Goal: Register for event/course

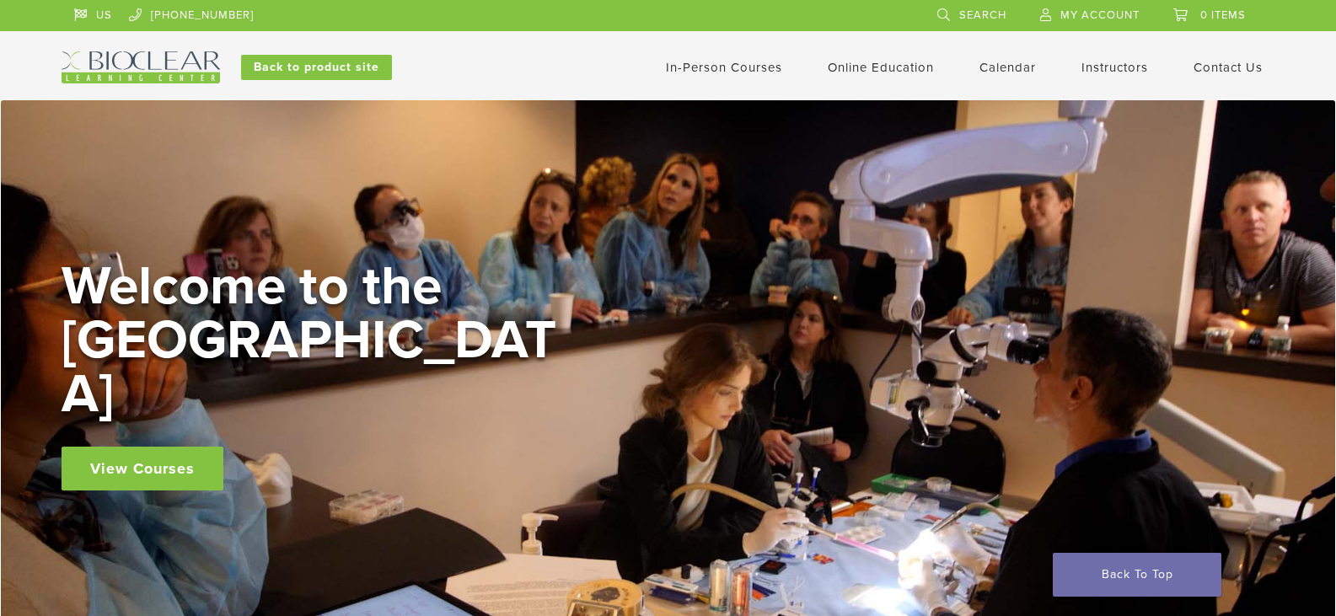
click at [723, 68] on link "In-Person Courses" at bounding box center [724, 67] width 116 height 15
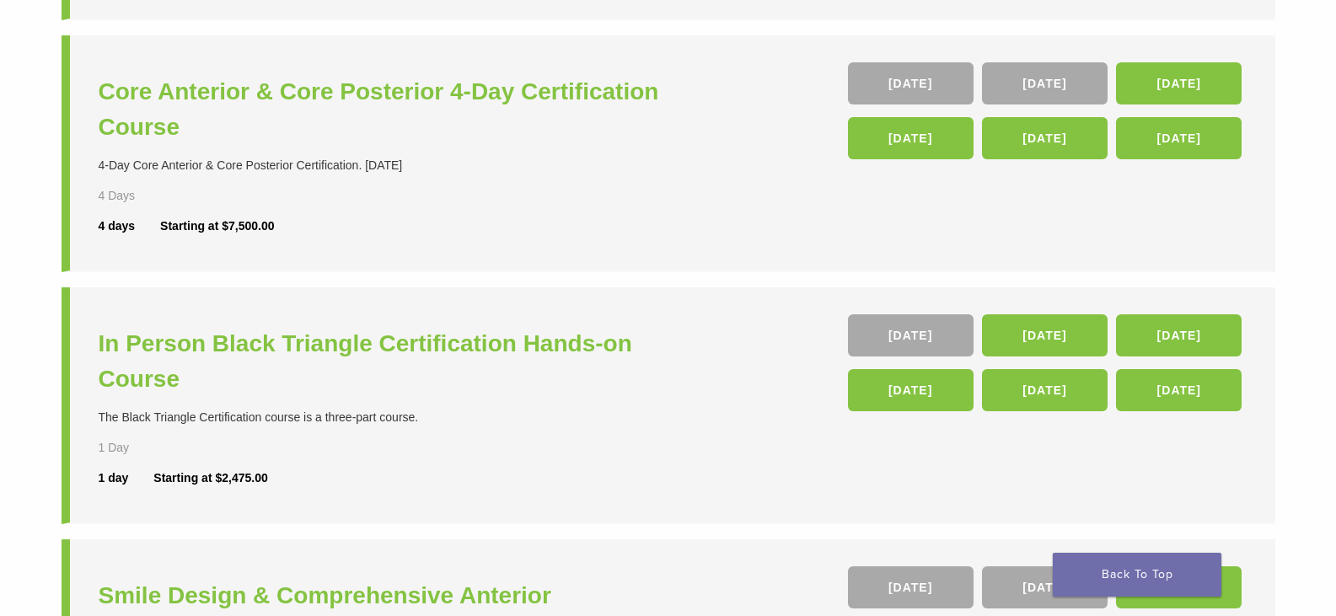
scroll to position [506, 0]
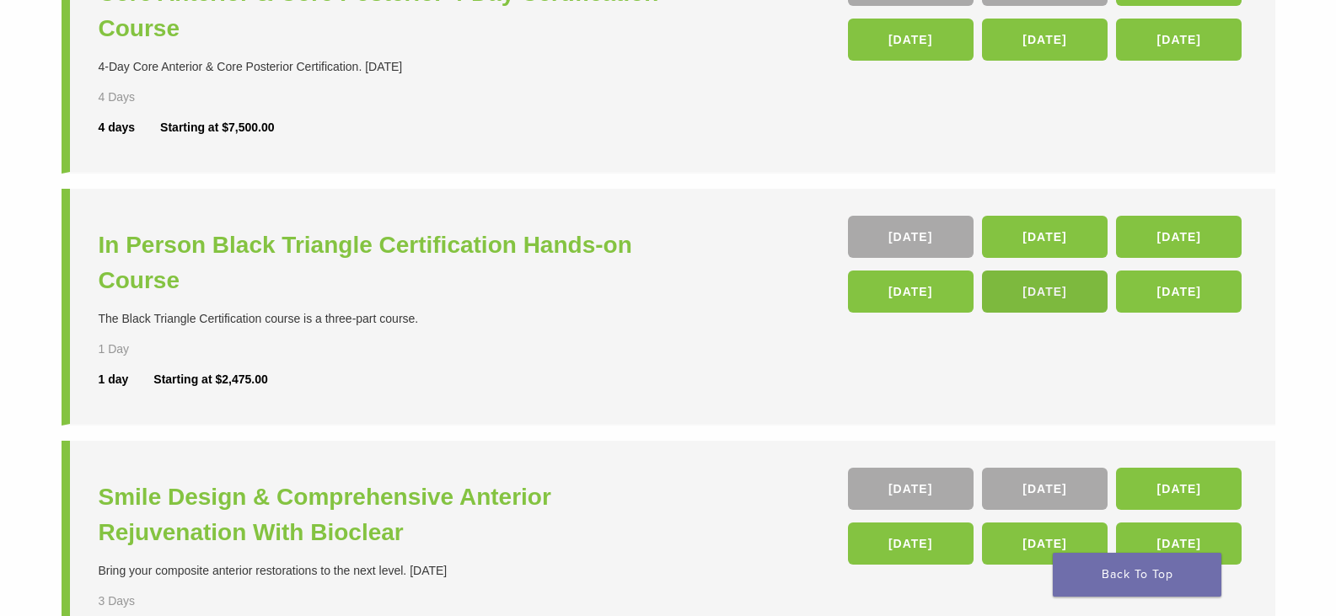
click at [1056, 292] on link "24 Apr 26" at bounding box center [1045, 291] width 126 height 42
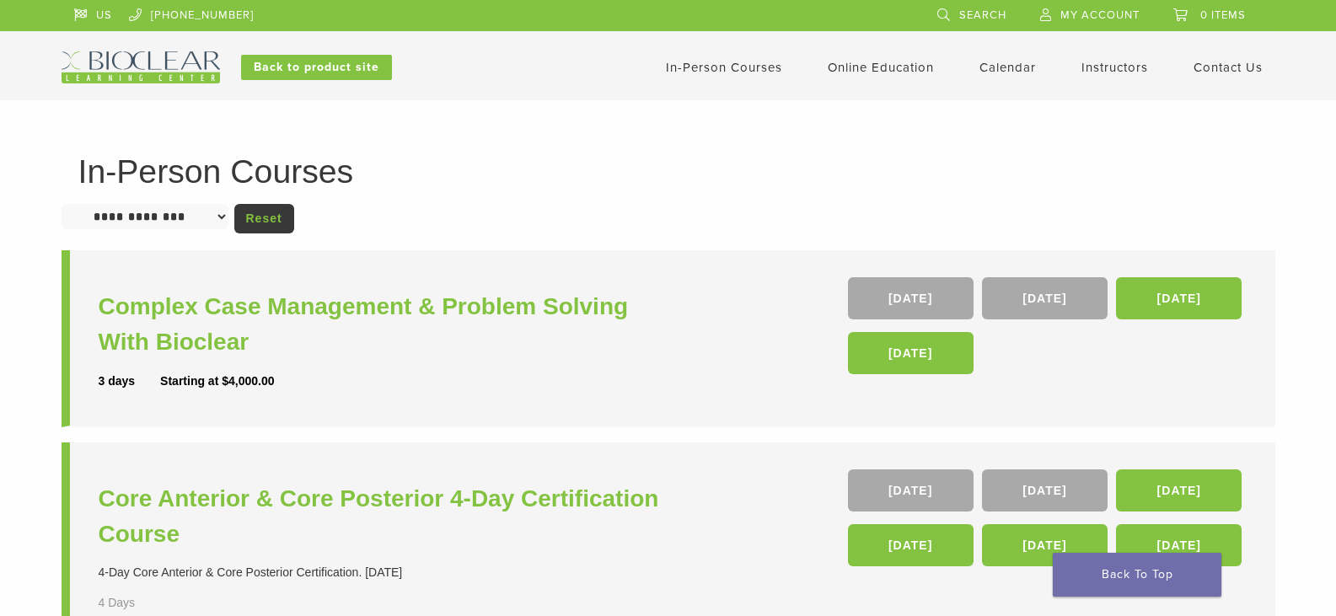
scroll to position [501, 0]
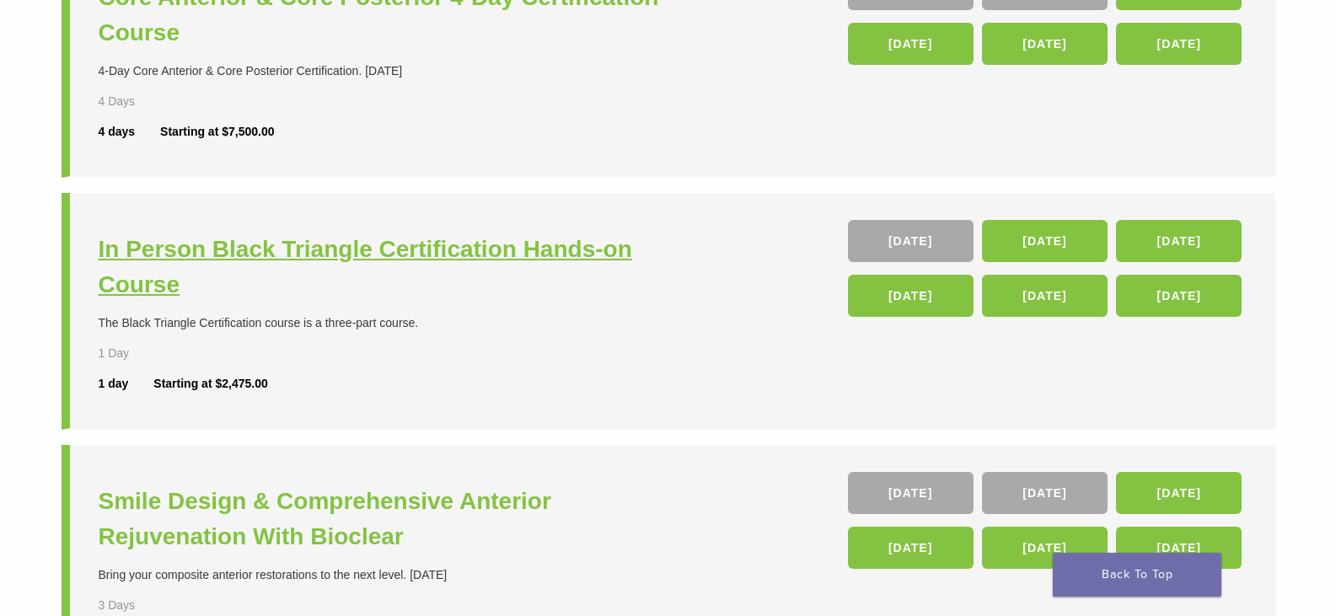
click at [302, 244] on h3 "In Person Black Triangle Certification Hands-on Course" at bounding box center [386, 267] width 574 height 71
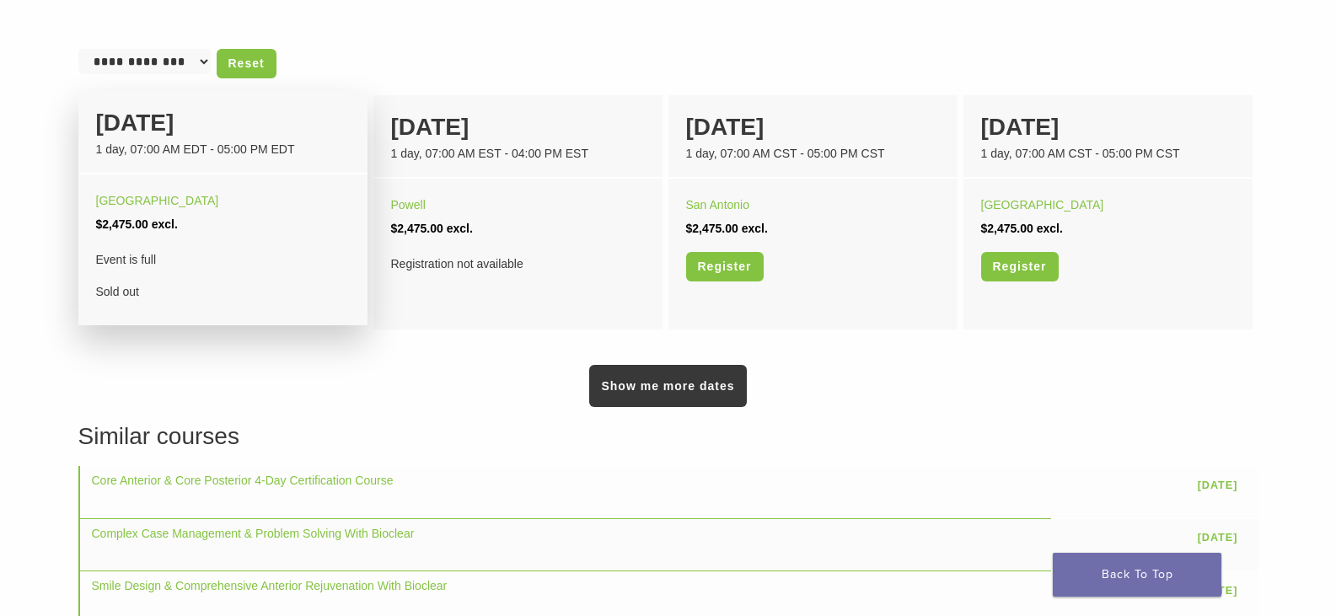
scroll to position [1095, 0]
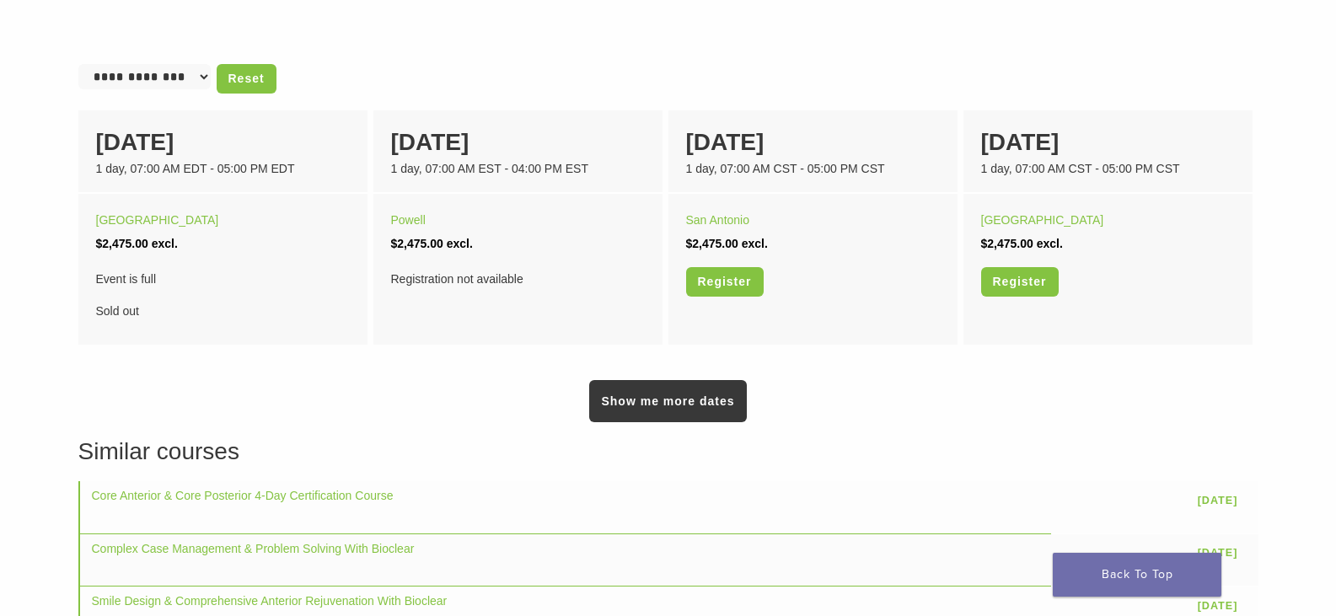
click at [644, 404] on link "Show me more dates" at bounding box center [667, 401] width 157 height 42
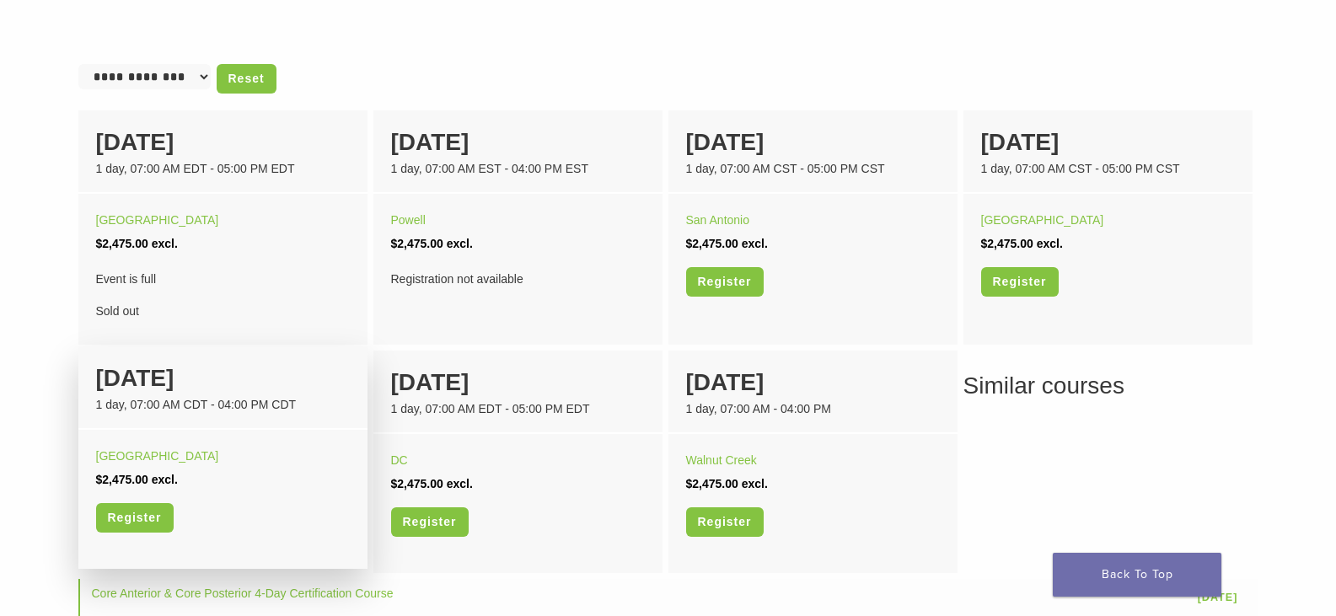
scroll to position [1180, 0]
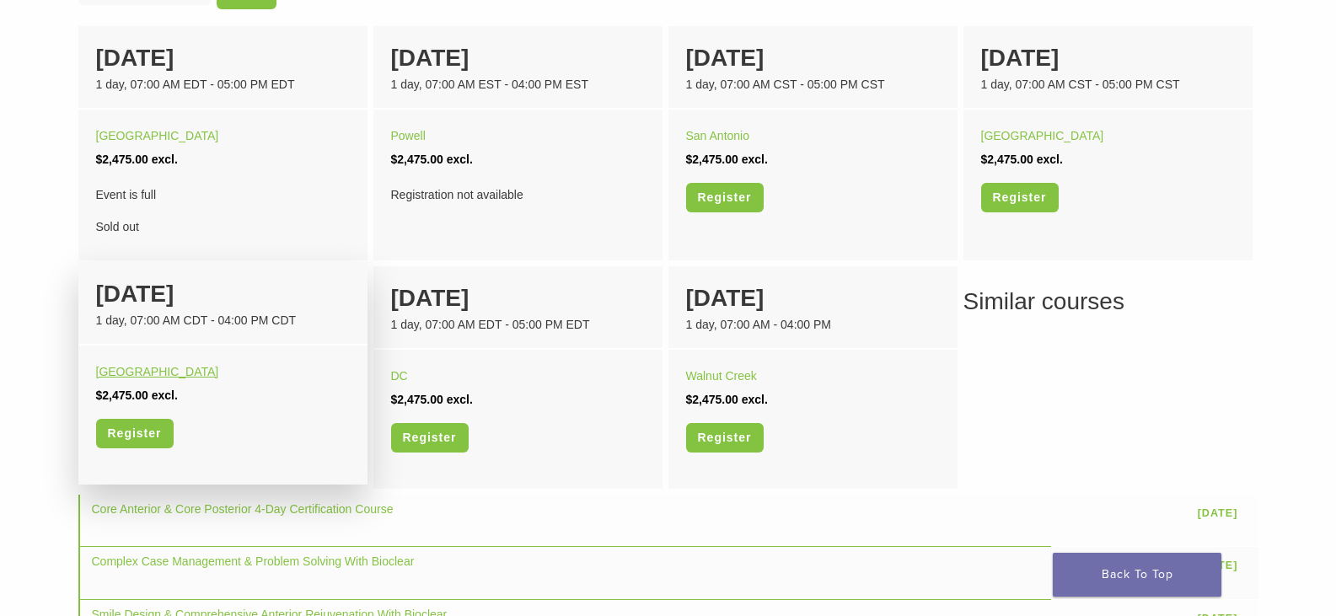
click at [134, 370] on link "Orange Beach" at bounding box center [157, 371] width 123 height 13
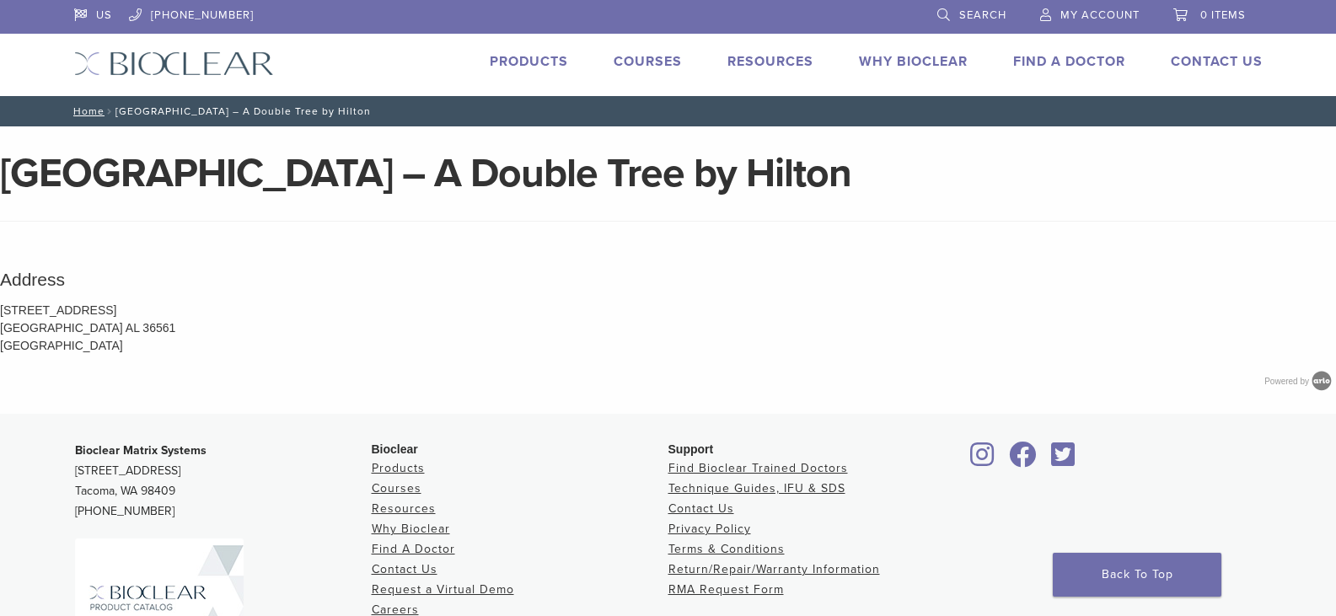
drag, startPoint x: 0, startPoint y: 163, endPoint x: 976, endPoint y: 174, distance: 975.8
click at [1095, 144] on div "Island House Hotel Orange Beach – A Double Tree by Hilton Section builder not e…" at bounding box center [668, 269] width 1336 height 287
click at [937, 259] on div "Address 26650 Perdido Beach Boulevard Orange Beach AL 36561 United States Power…" at bounding box center [668, 335] width 1336 height 157
drag, startPoint x: 3, startPoint y: 308, endPoint x: 43, endPoint y: 317, distance: 40.7
click at [58, 346] on p "26650 Perdido Beach Boulevard Orange Beach AL 36561 United States" at bounding box center [668, 328] width 1336 height 53
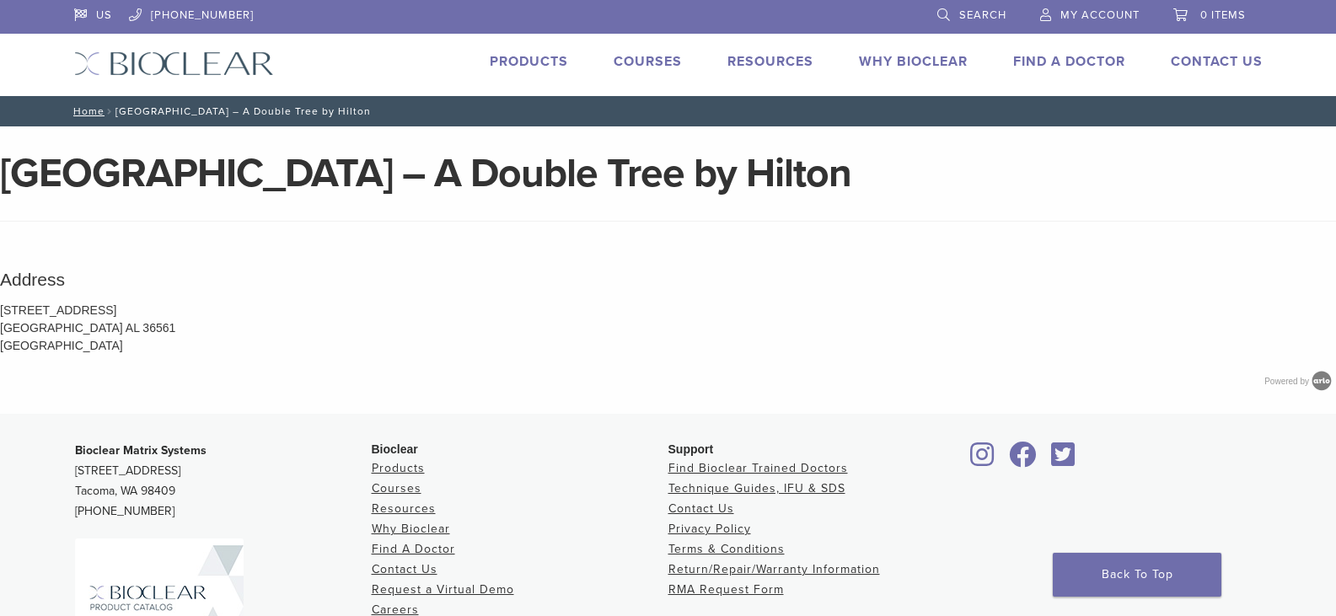
drag, startPoint x: 294, startPoint y: 276, endPoint x: 172, endPoint y: 311, distance: 127.0
click at [250, 295] on label "Address 26650 Perdido Beach Boulevard Orange Beach AL 36561 United States Power…" at bounding box center [668, 329] width 1336 height 127
click at [6, 300] on label "Address 26650 Perdido Beach Boulevard Orange Beach AL 36561 United States Power…" at bounding box center [668, 329] width 1336 height 127
drag, startPoint x: 0, startPoint y: 299, endPoint x: 98, endPoint y: 343, distance: 107.1
click at [98, 343] on label "Address 26650 Perdido Beach Boulevard Orange Beach AL 36561 United States Power…" at bounding box center [668, 329] width 1336 height 127
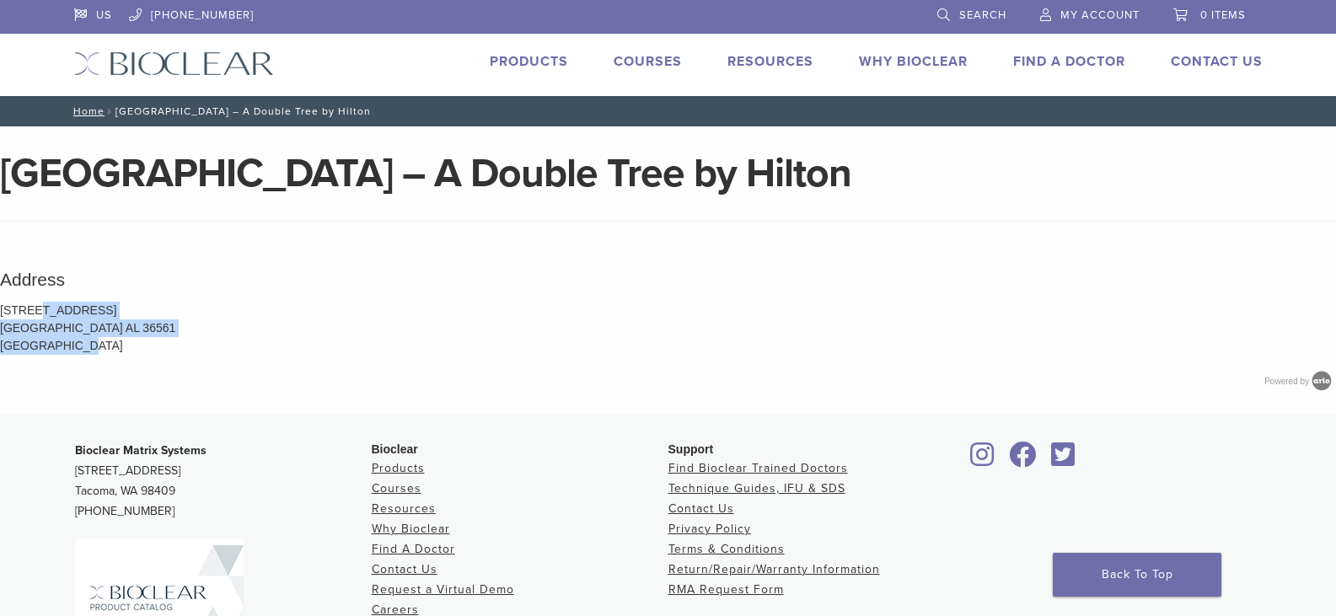
click at [373, 335] on p "26650 Perdido Beach Boulevard Orange Beach AL 36561 United States" at bounding box center [668, 328] width 1336 height 53
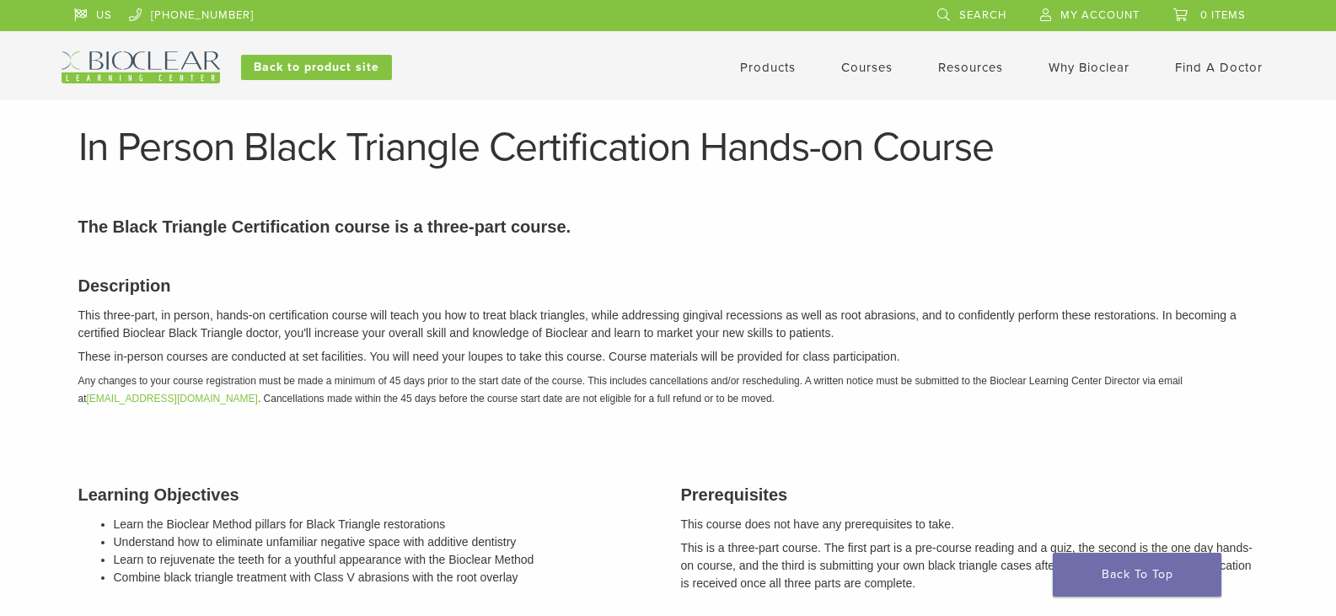
scroll to position [1180, 0]
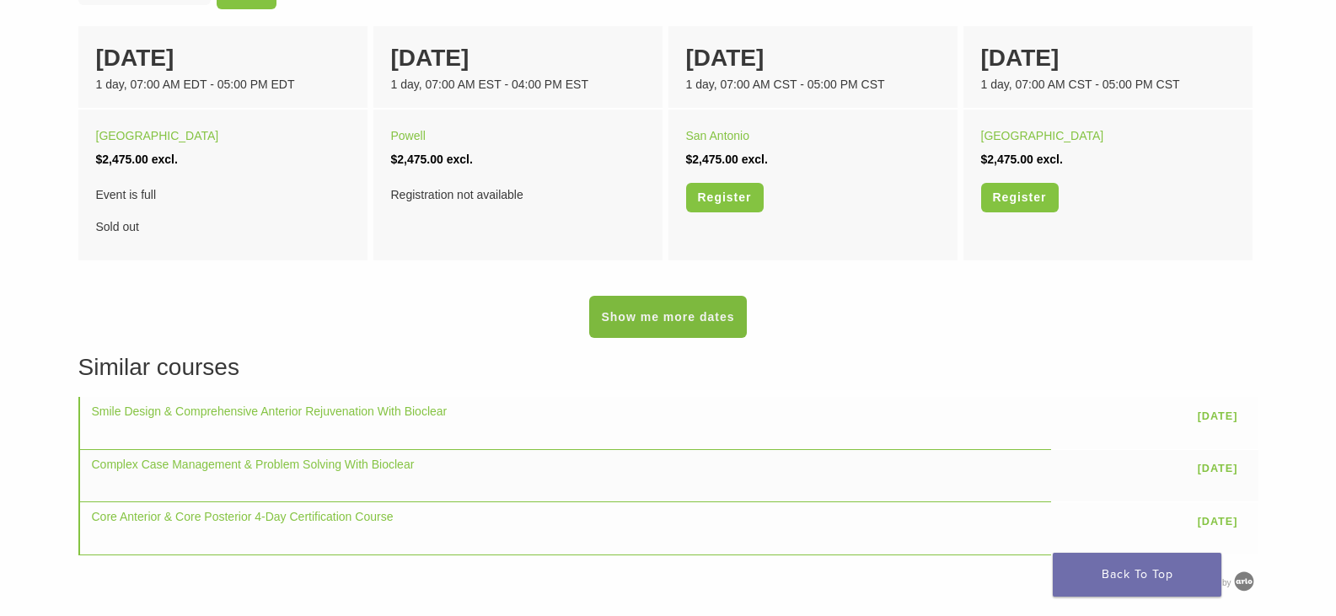
click at [647, 313] on link "Show me more dates" at bounding box center [667, 317] width 157 height 42
